Goal: Navigation & Orientation: Find specific page/section

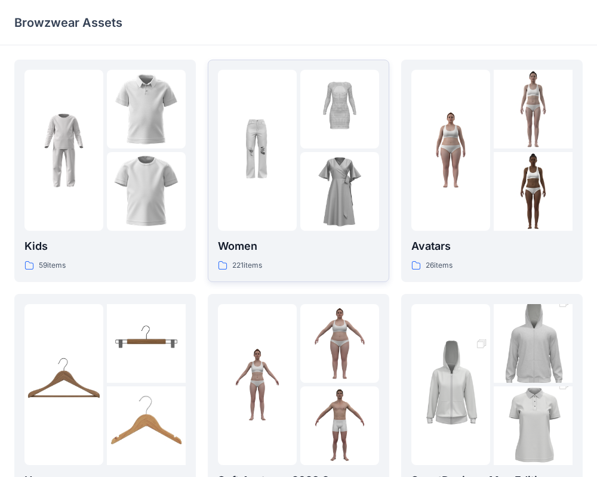
click at [241, 254] on p "Women" at bounding box center [298, 246] width 161 height 17
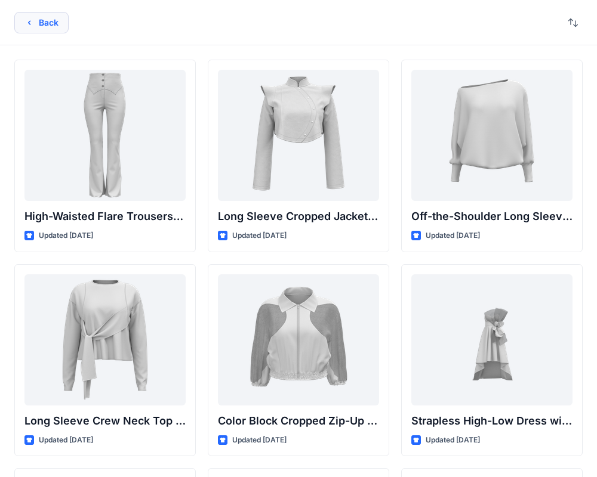
click at [44, 30] on button "Back" at bounding box center [41, 22] width 54 height 21
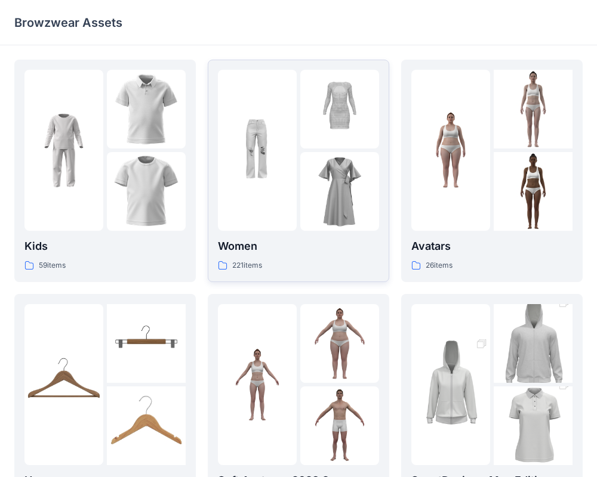
scroll to position [306, 0]
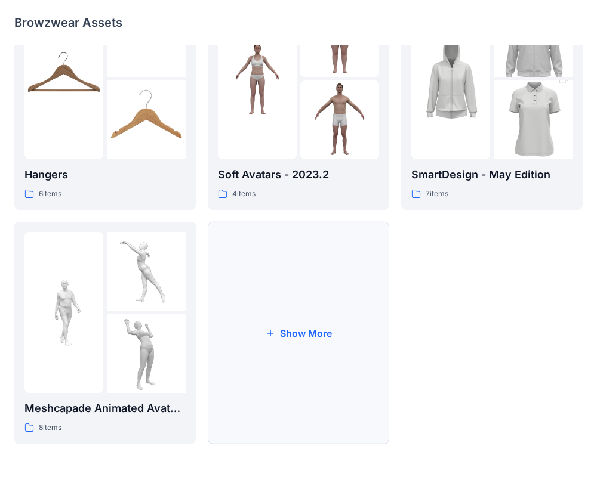
click at [289, 323] on button "Show More" at bounding box center [298, 333] width 181 height 223
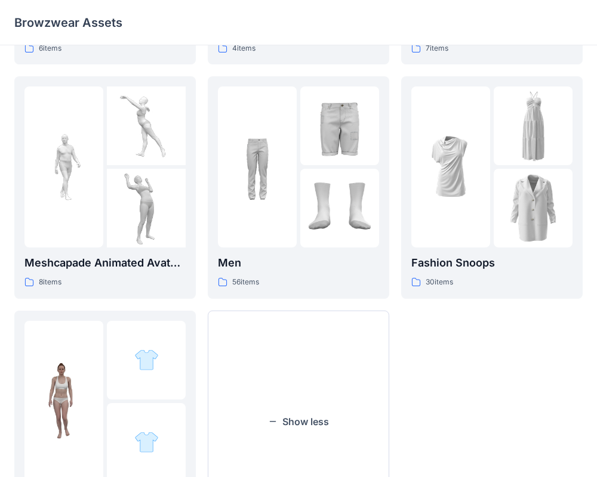
scroll to position [446, 0]
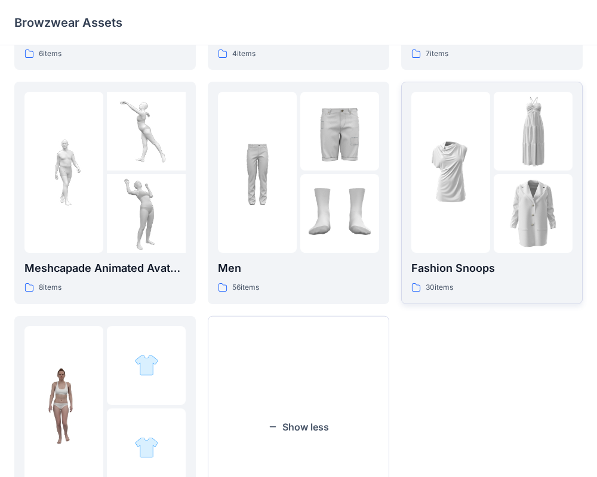
click at [501, 177] on img at bounding box center [532, 213] width 79 height 79
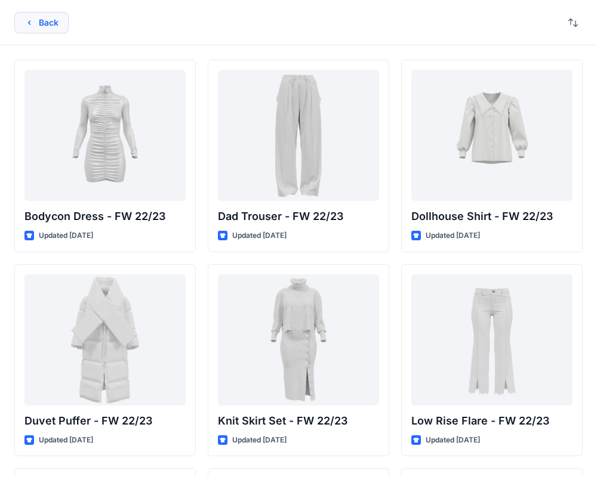
click at [57, 23] on button "Back" at bounding box center [41, 22] width 54 height 21
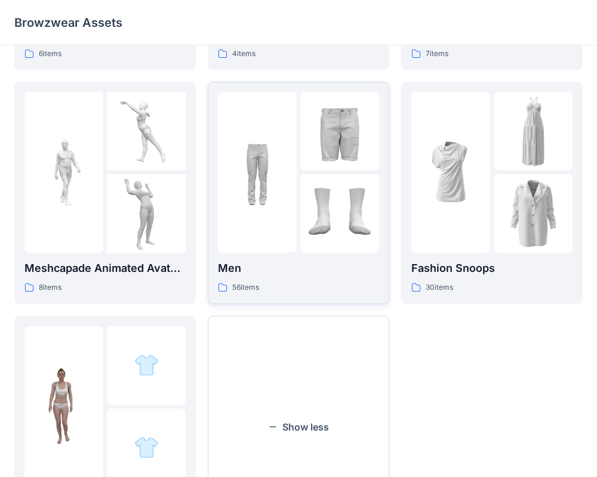
click at [312, 243] on img at bounding box center [339, 213] width 79 height 79
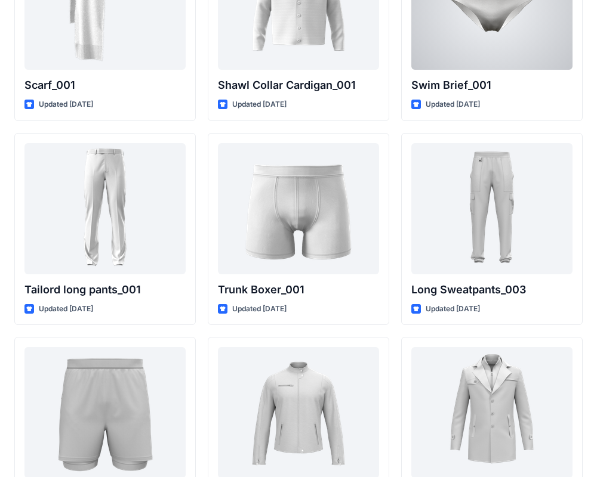
scroll to position [2897, 0]
